Goal: Transaction & Acquisition: Purchase product/service

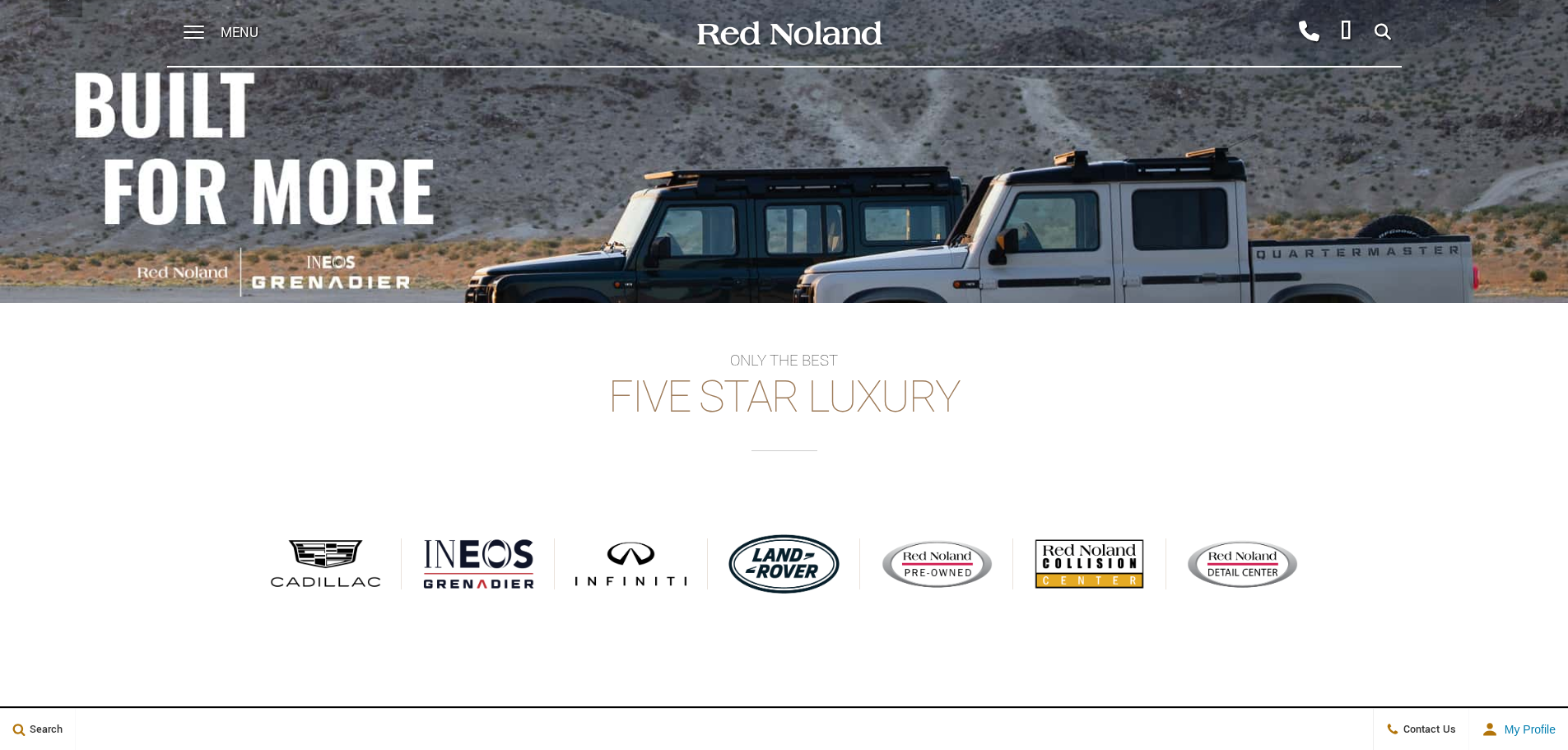
scroll to position [346, 0]
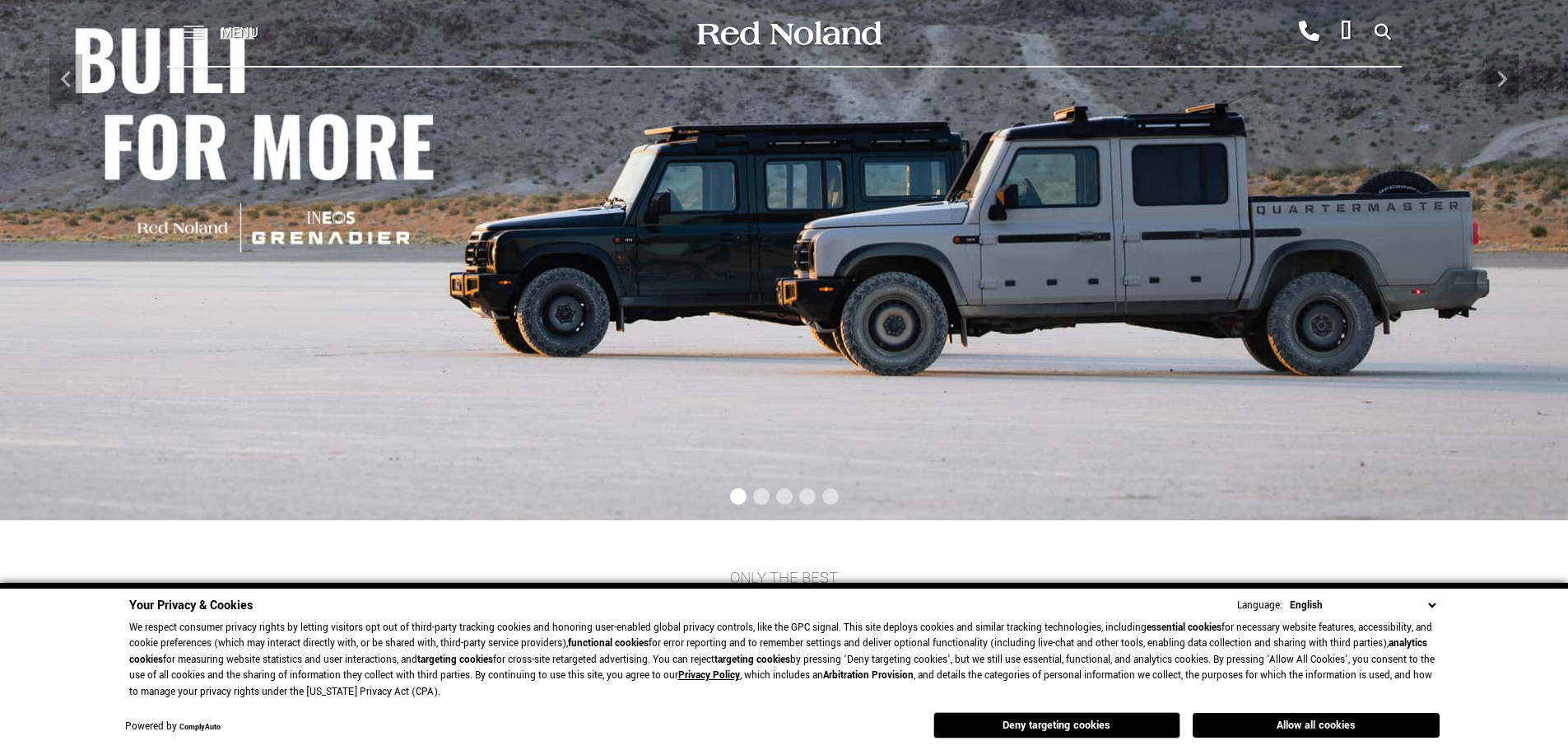
click at [192, 27] on span at bounding box center [194, 27] width 21 height 2
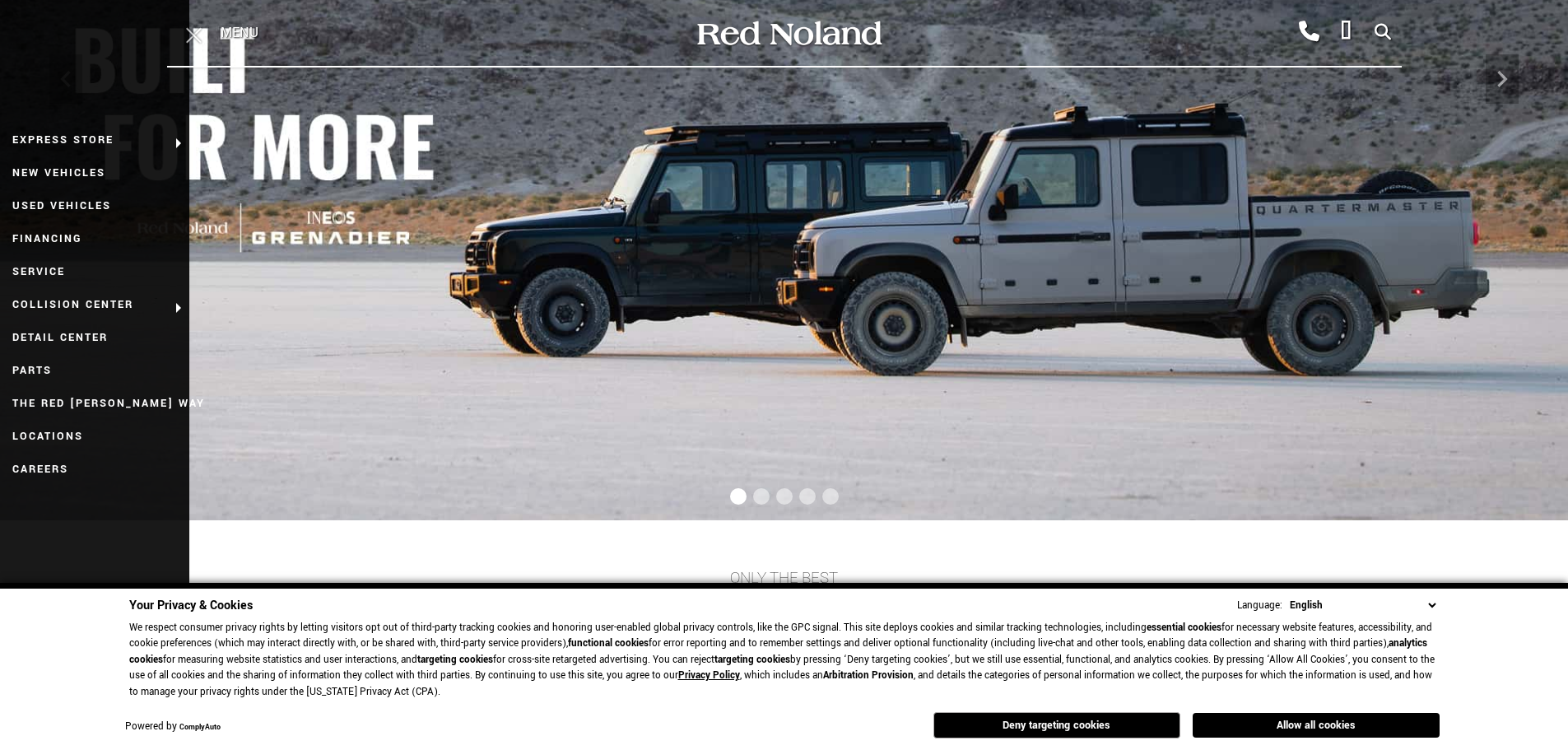
scroll to position [345, 0]
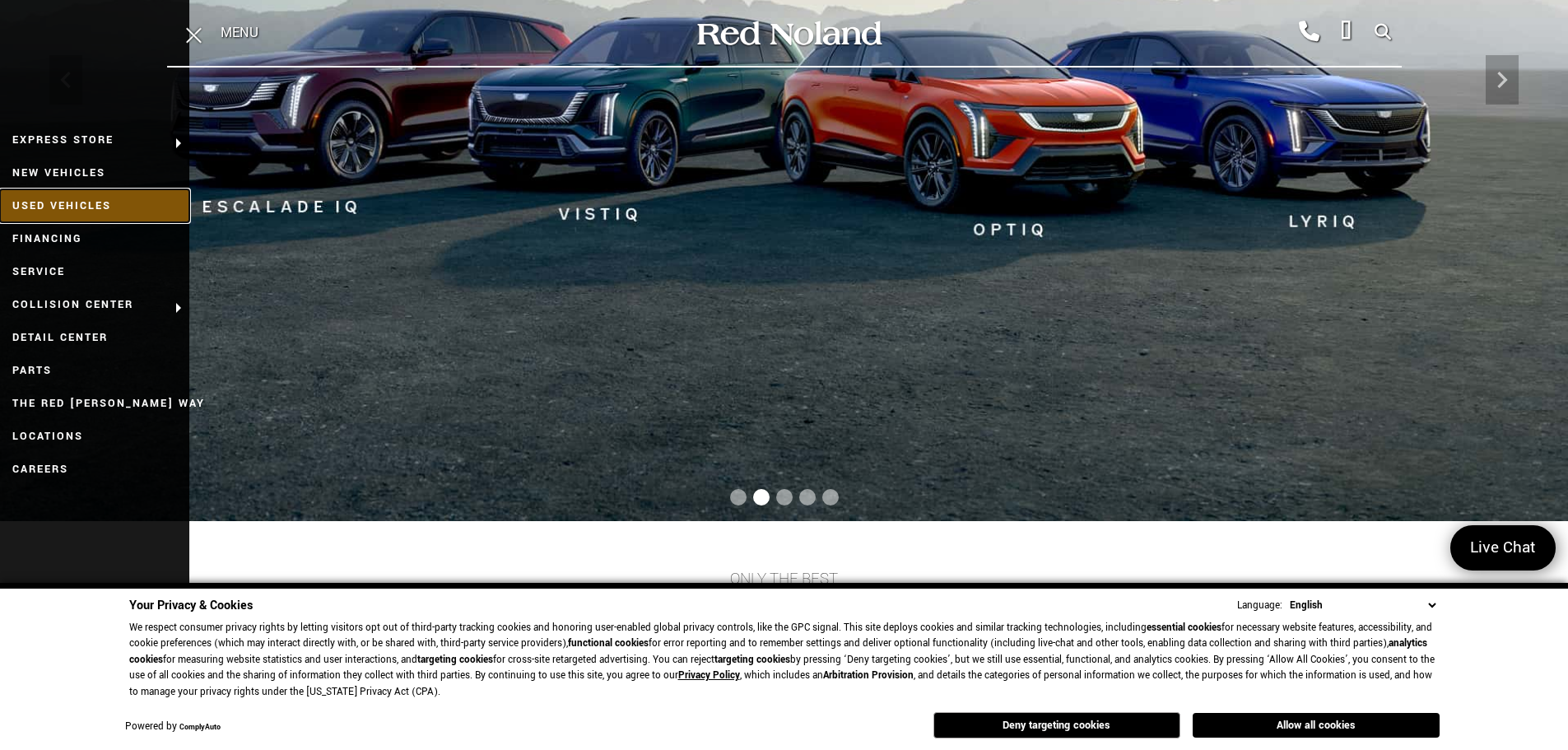
click at [79, 194] on link "Used Vehicles" at bounding box center [95, 205] width 189 height 33
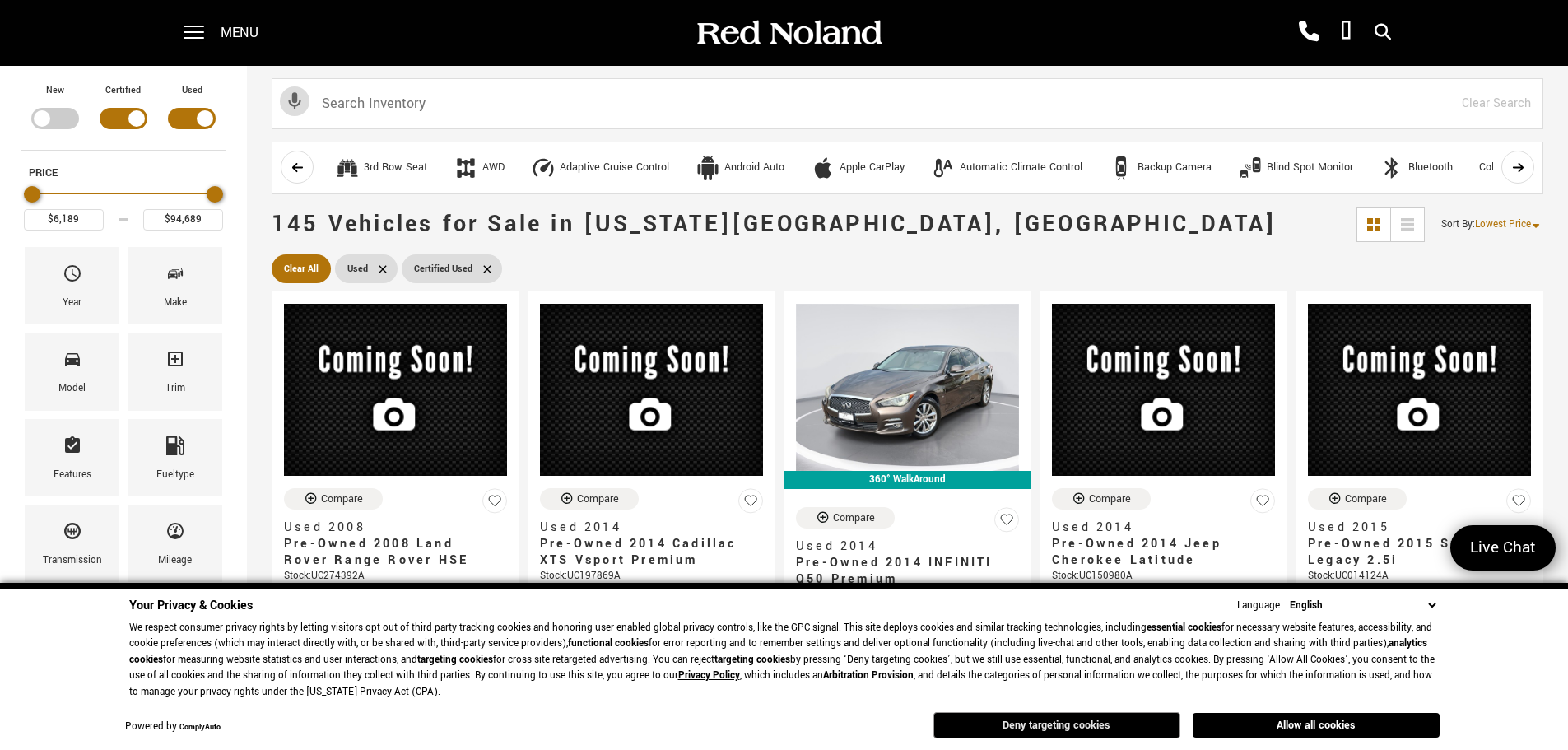
click at [1078, 721] on button "Deny targeting cookies" at bounding box center [1056, 725] width 247 height 27
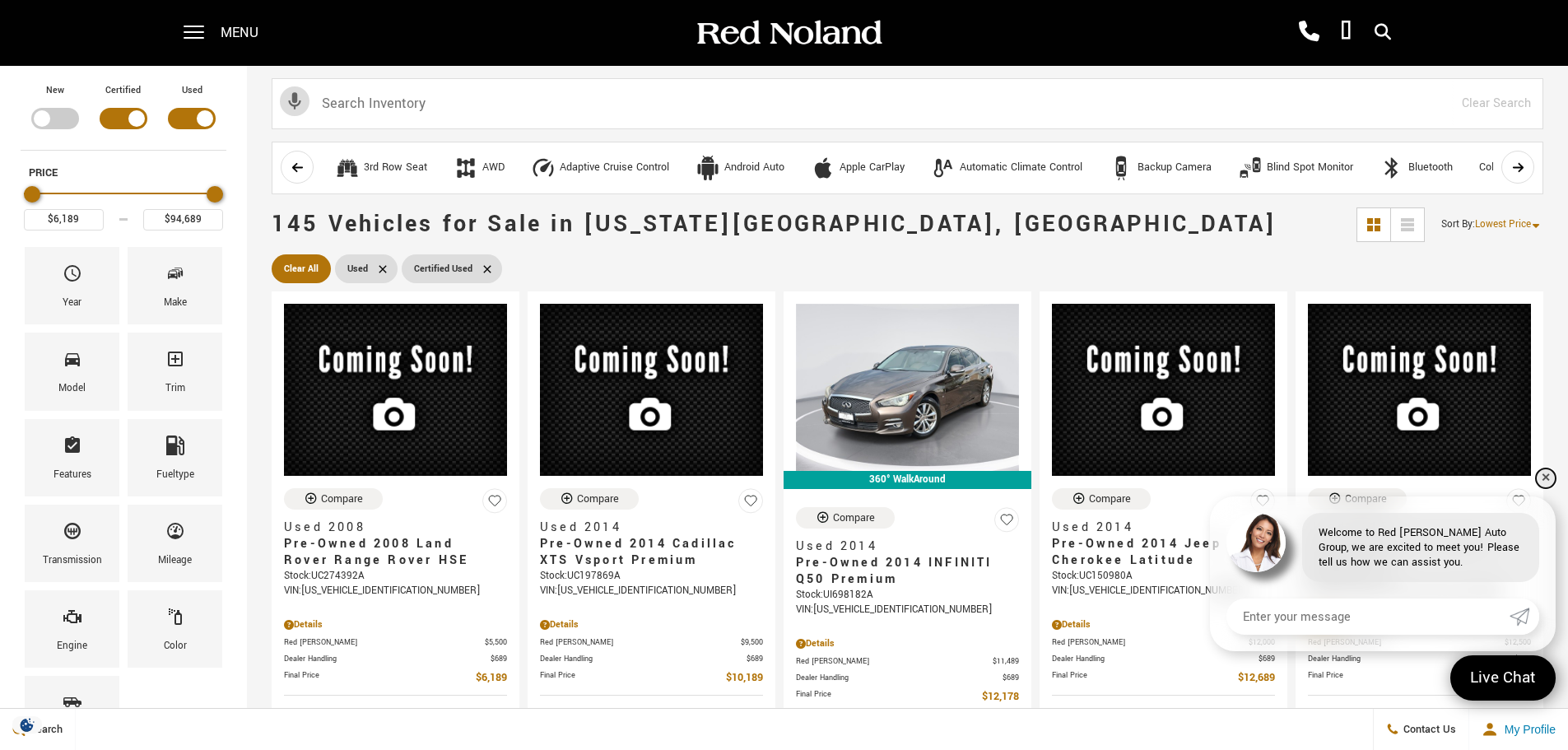
click at [1542, 475] on link "✕" at bounding box center [1545, 477] width 20 height 20
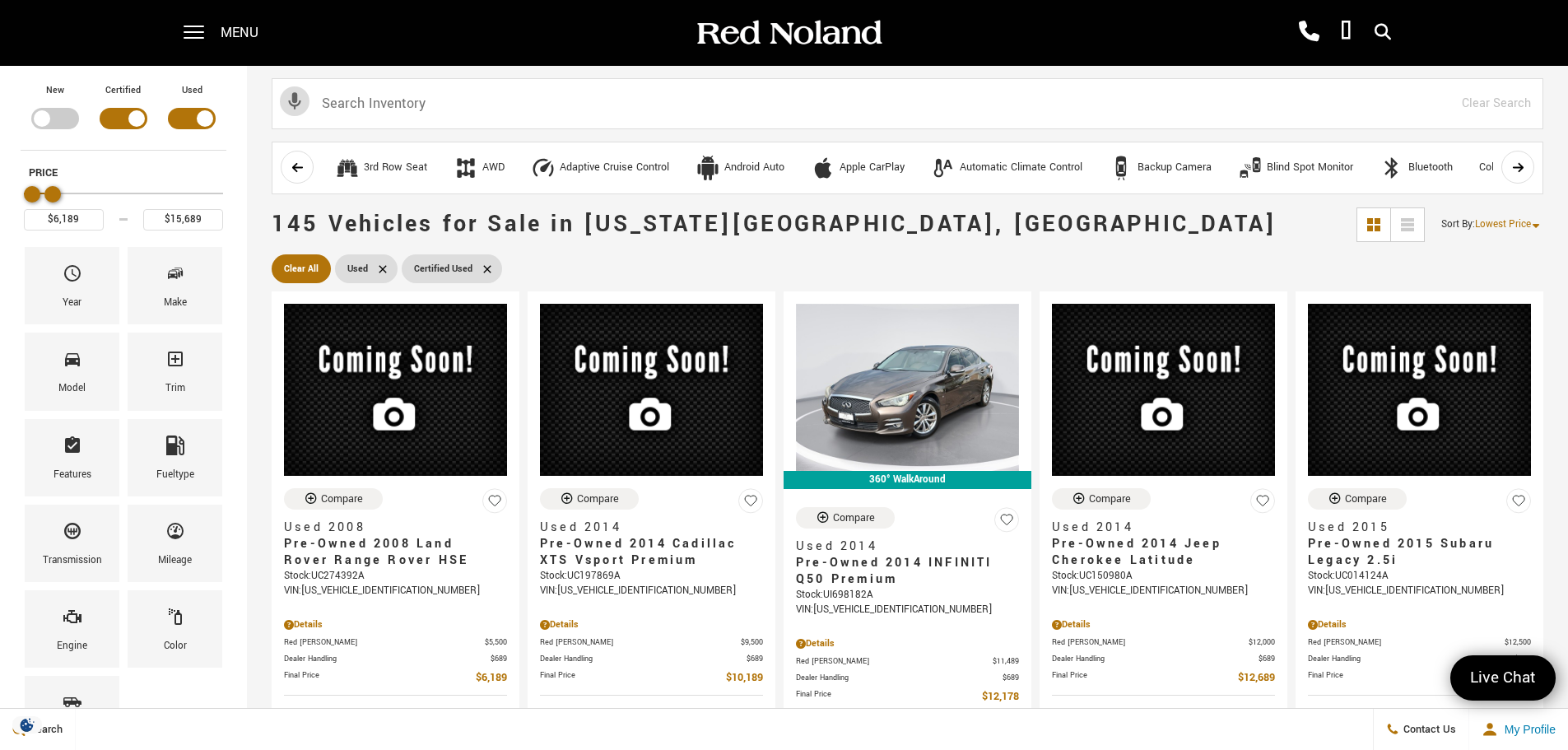
type input "$15,189"
drag, startPoint x: 212, startPoint y: 195, endPoint x: 47, endPoint y: 208, distance: 165.5
click at [47, 208] on div "Price" at bounding box center [123, 194] width 199 height 28
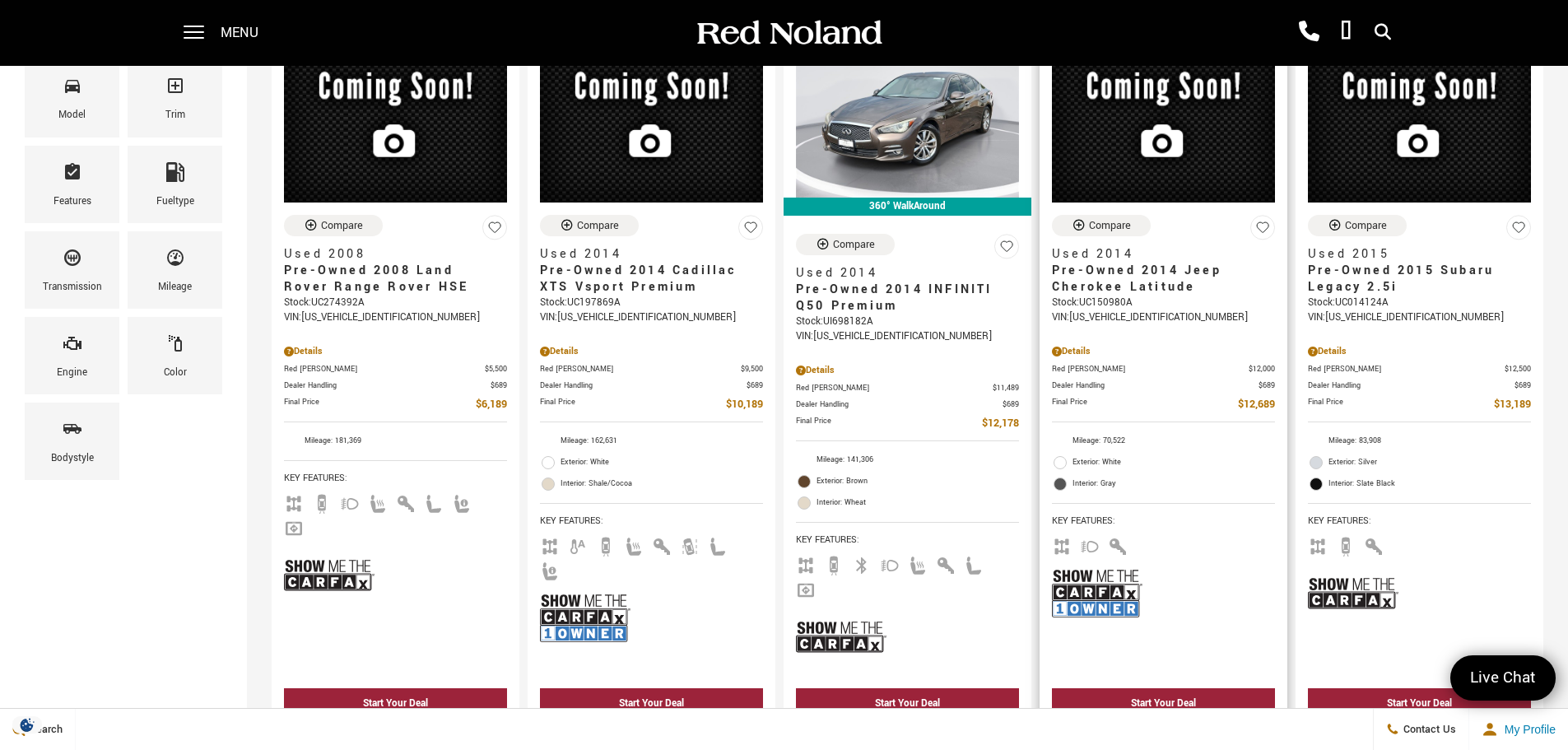
scroll to position [247, 0]
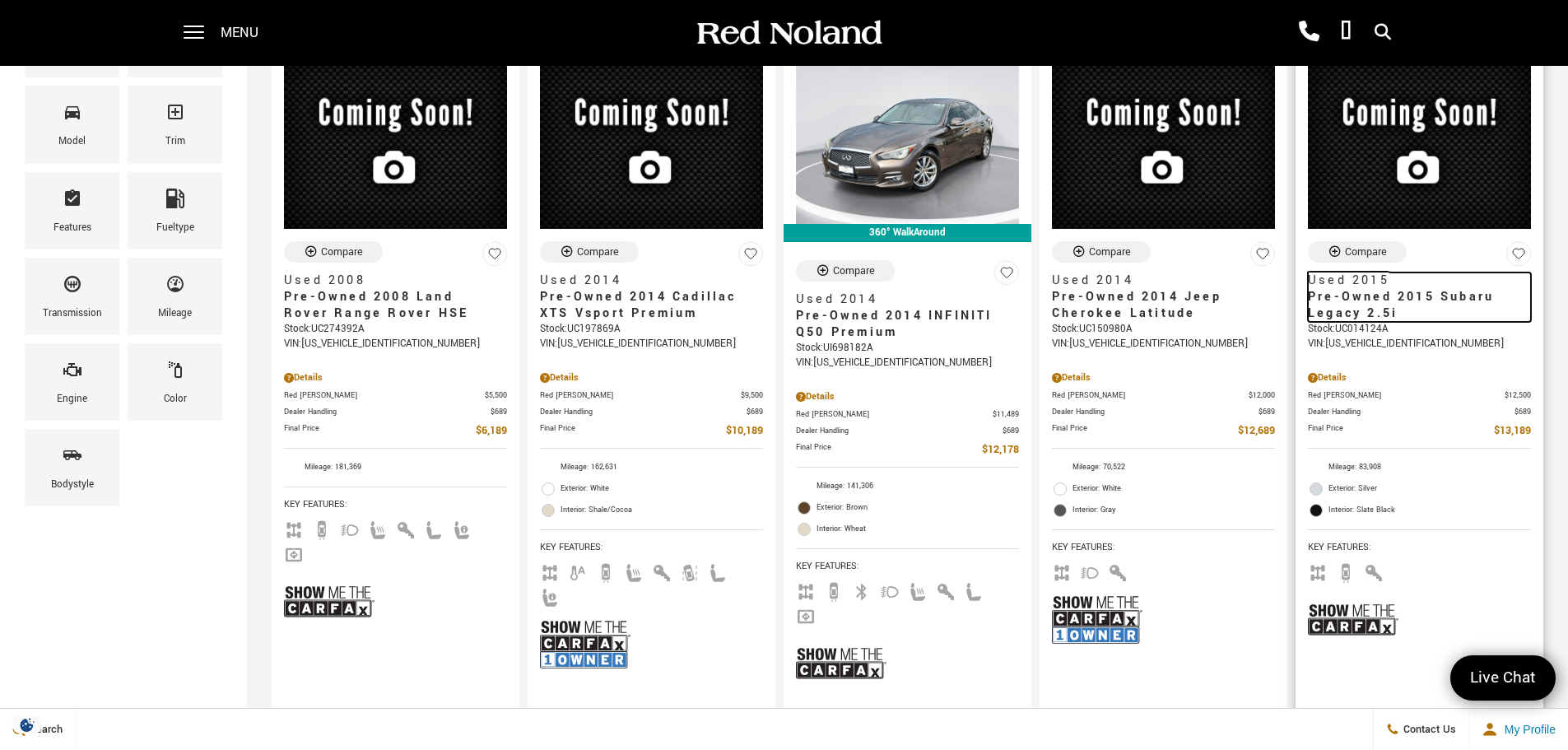
click at [1406, 301] on span "Pre-Owned 2015 Subaru Legacy 2.5i" at bounding box center [1414, 305] width 210 height 33
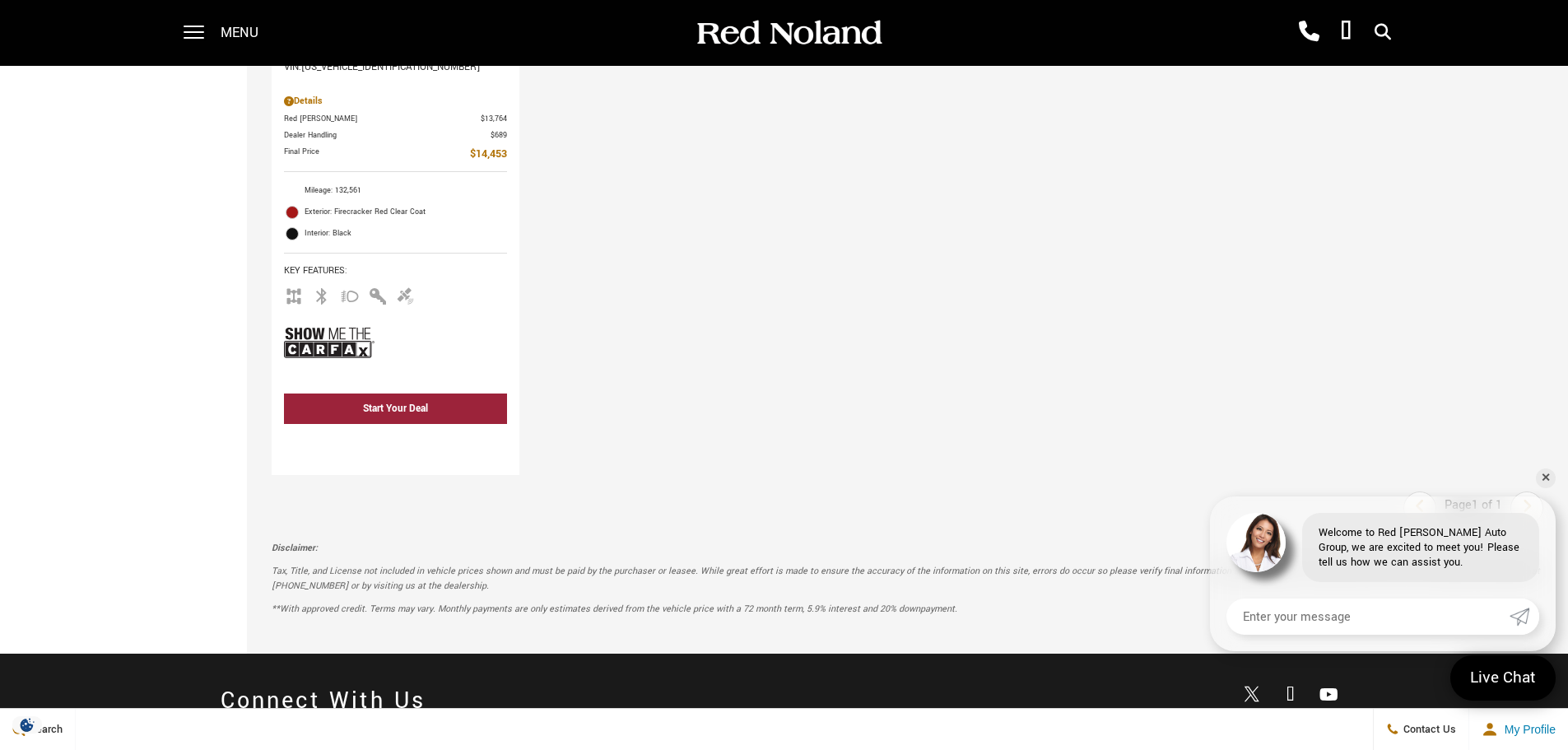
scroll to position [1316, 0]
